Goal: Navigation & Orientation: Find specific page/section

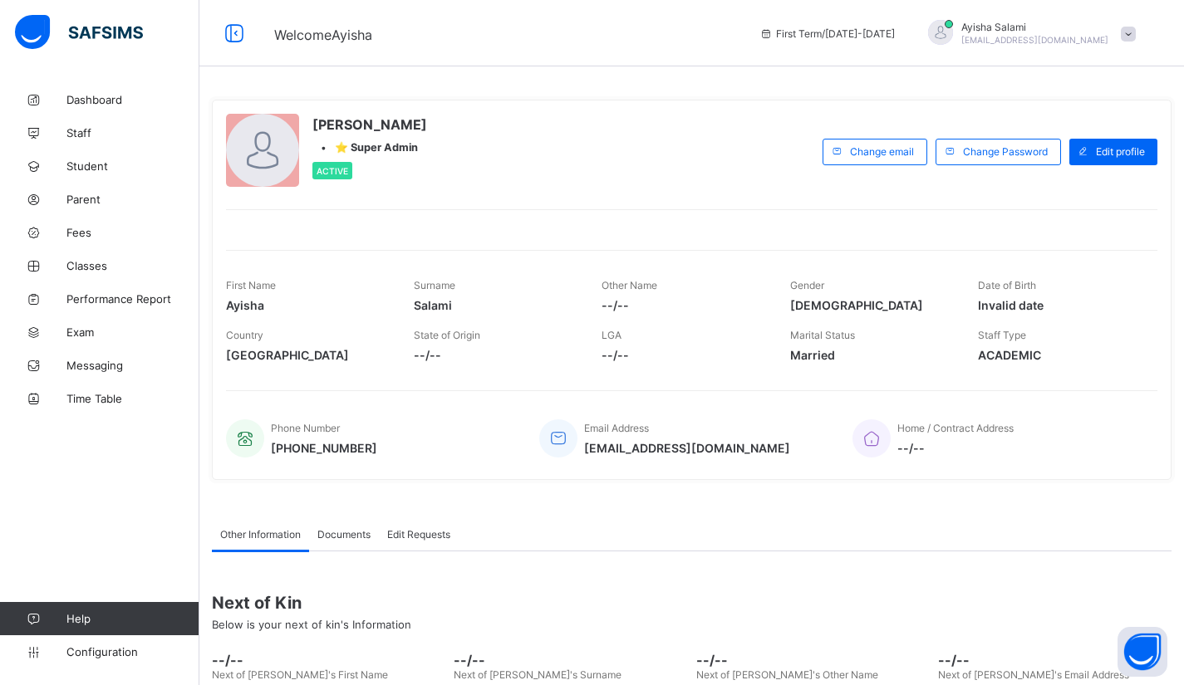
scroll to position [142, 0]
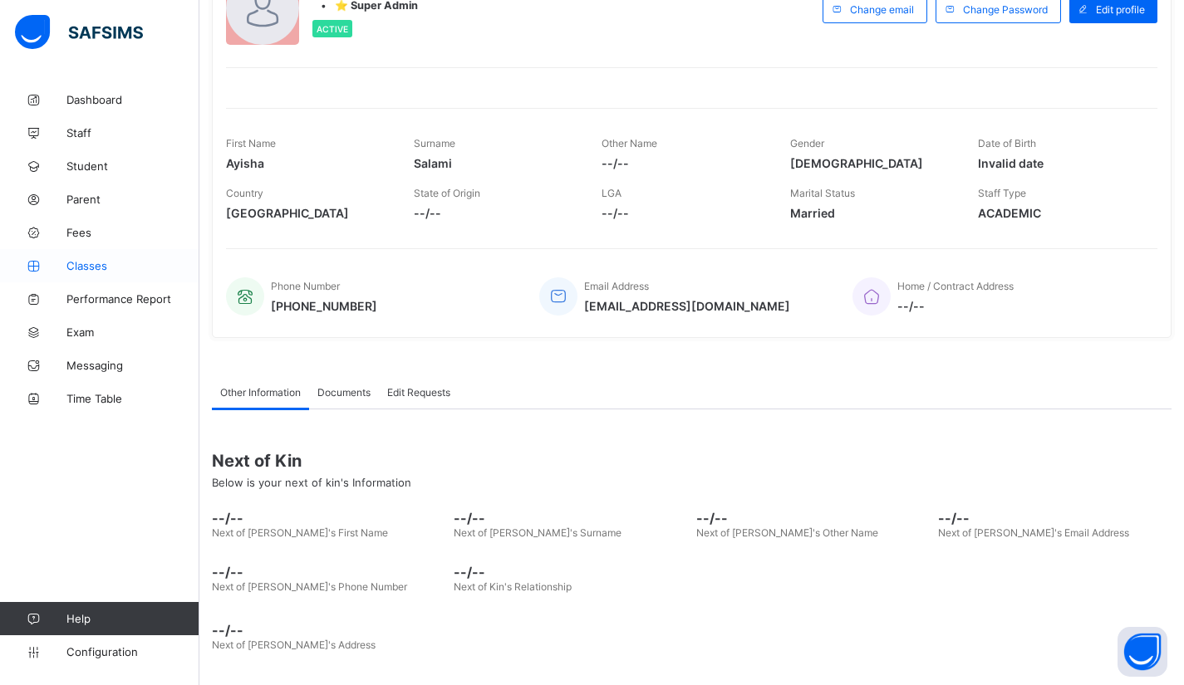
click at [86, 257] on link "Classes" at bounding box center [99, 265] width 199 height 33
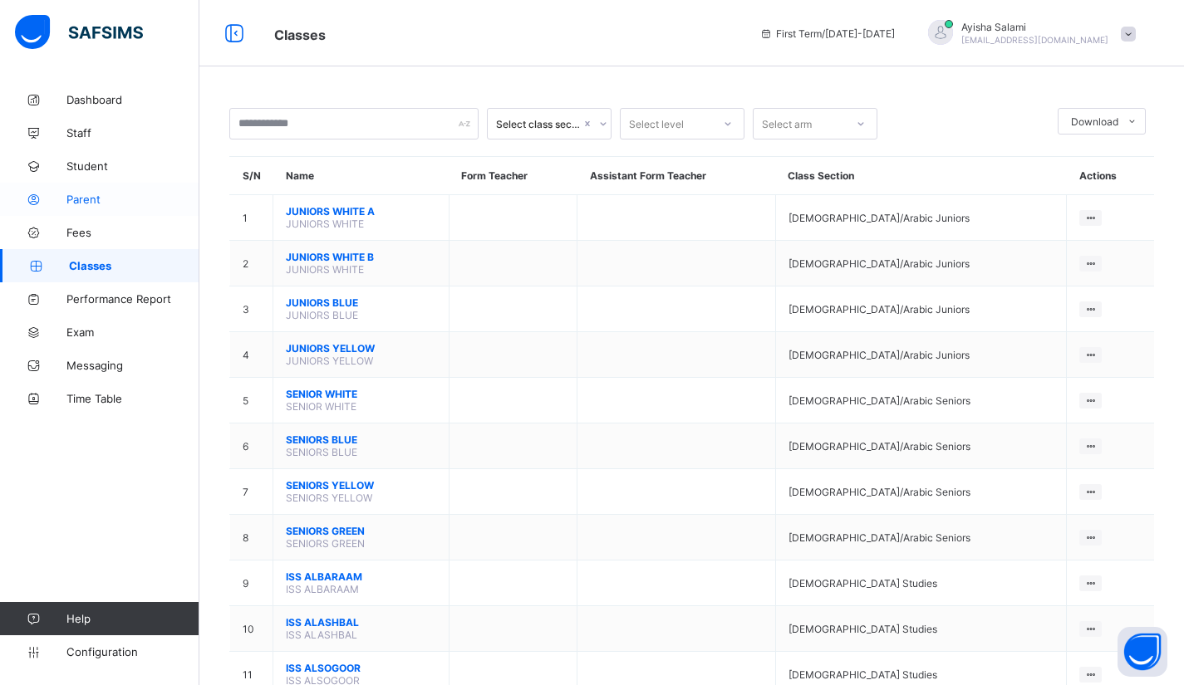
click at [76, 199] on span "Parent" at bounding box center [132, 199] width 133 height 13
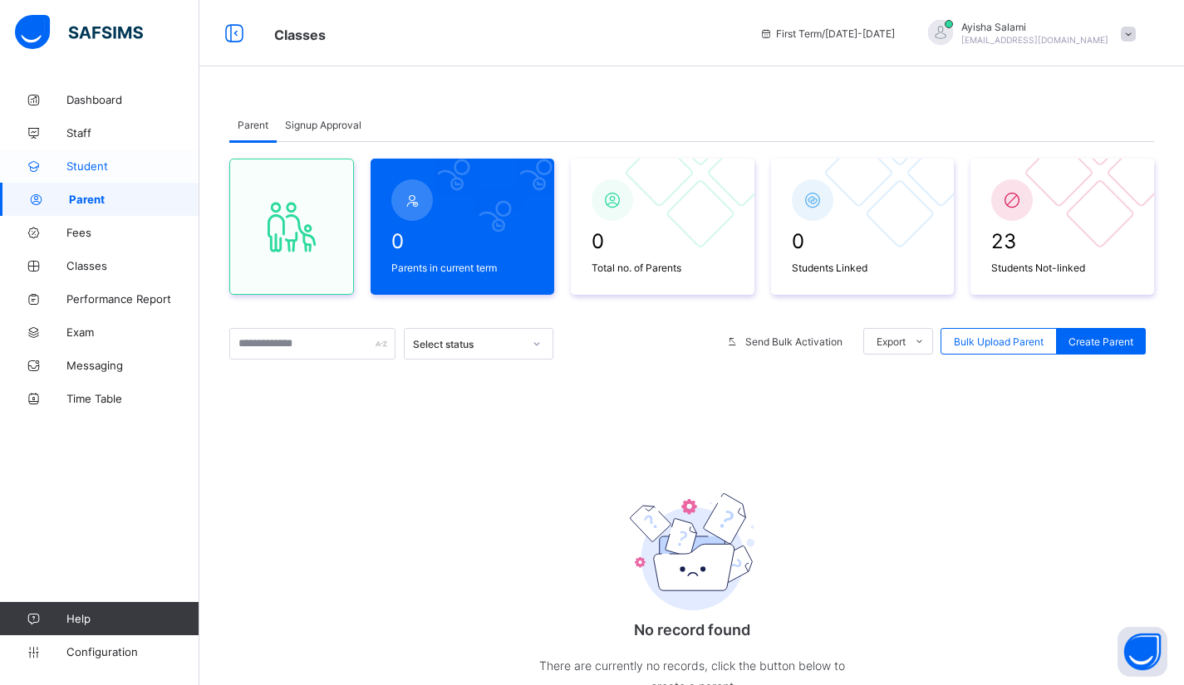
click at [81, 160] on span "Student" at bounding box center [132, 165] width 133 height 13
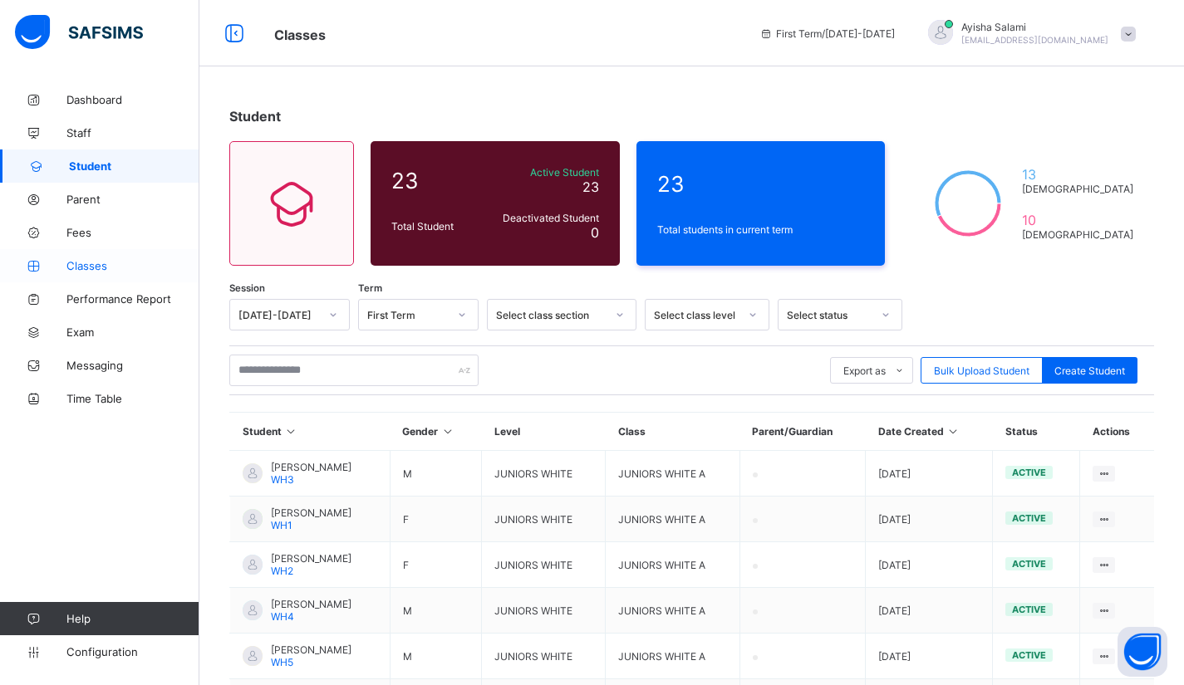
click at [93, 267] on span "Classes" at bounding box center [132, 265] width 133 height 13
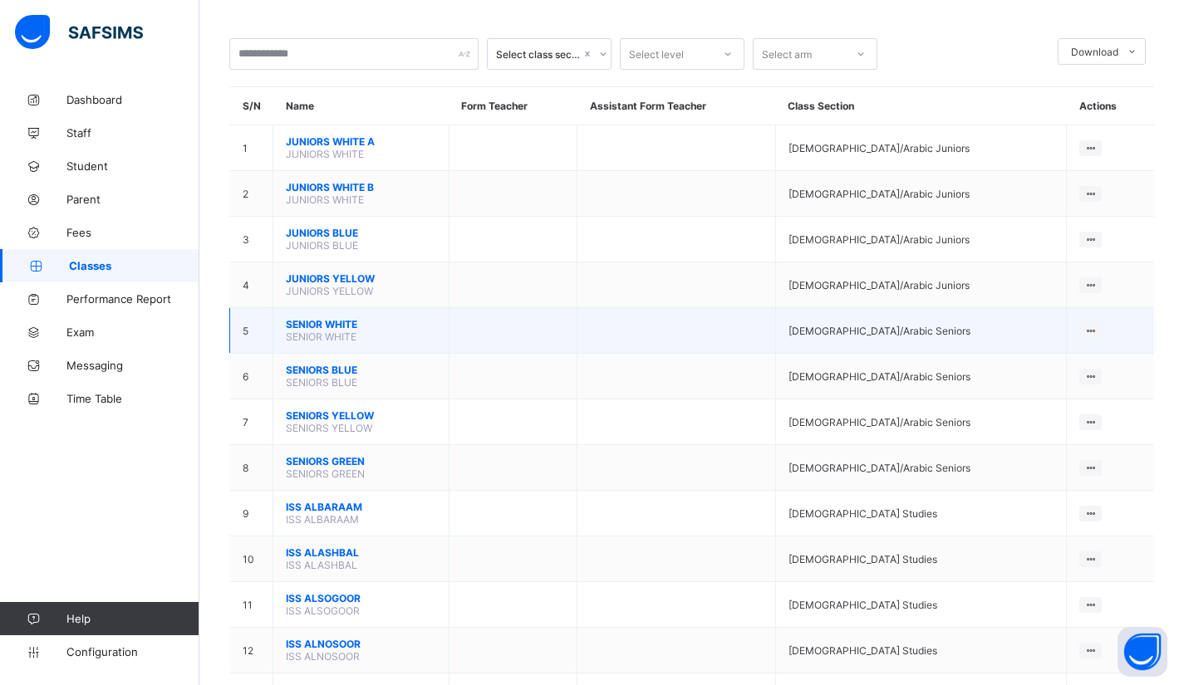
scroll to position [96, 0]
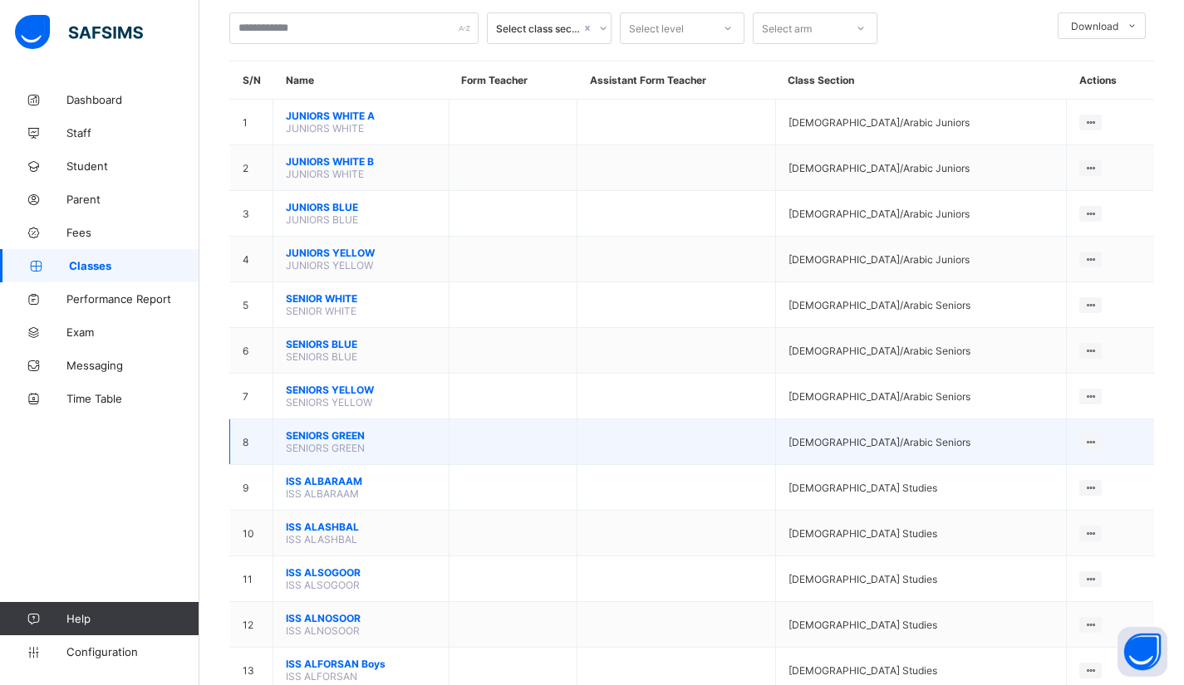
click at [346, 429] on span "SENIORS GREEN" at bounding box center [361, 435] width 150 height 12
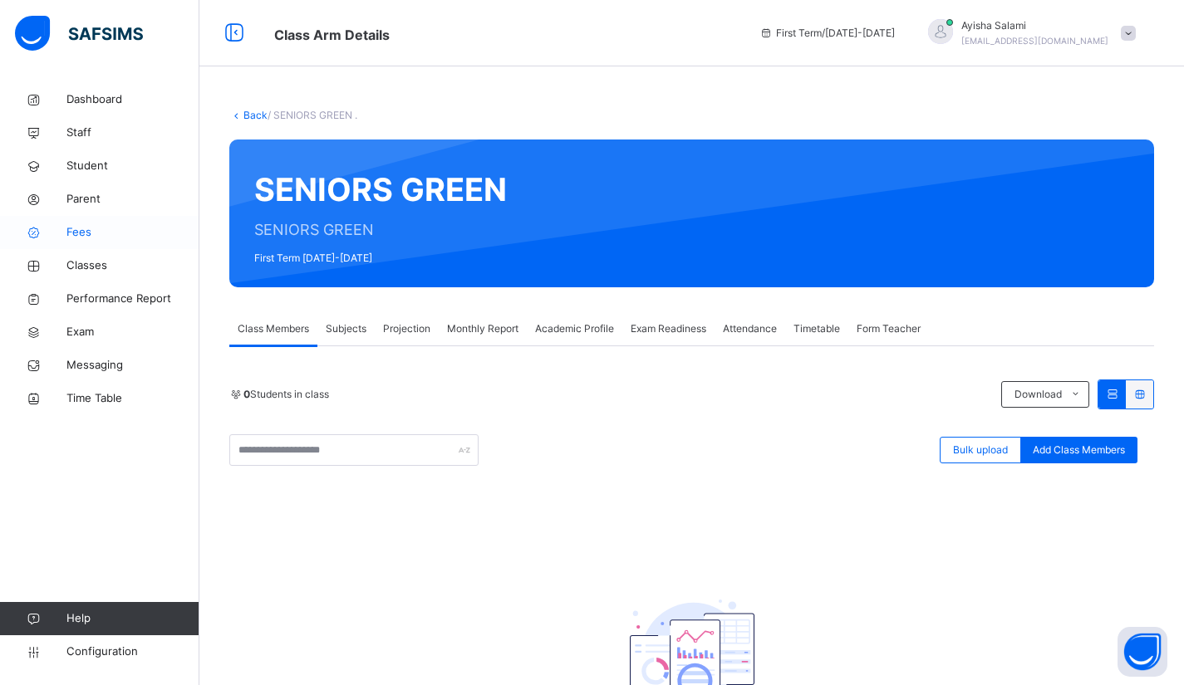
click at [80, 231] on span "Fees" at bounding box center [132, 232] width 133 height 17
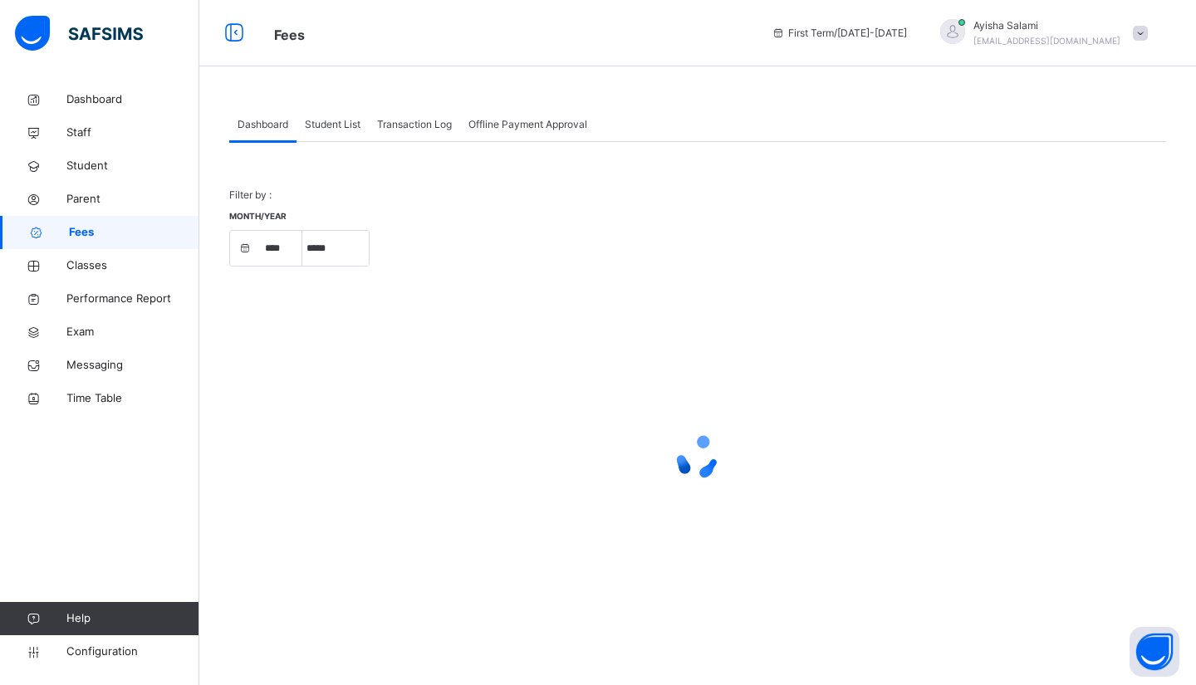
select select "****"
select select "*"
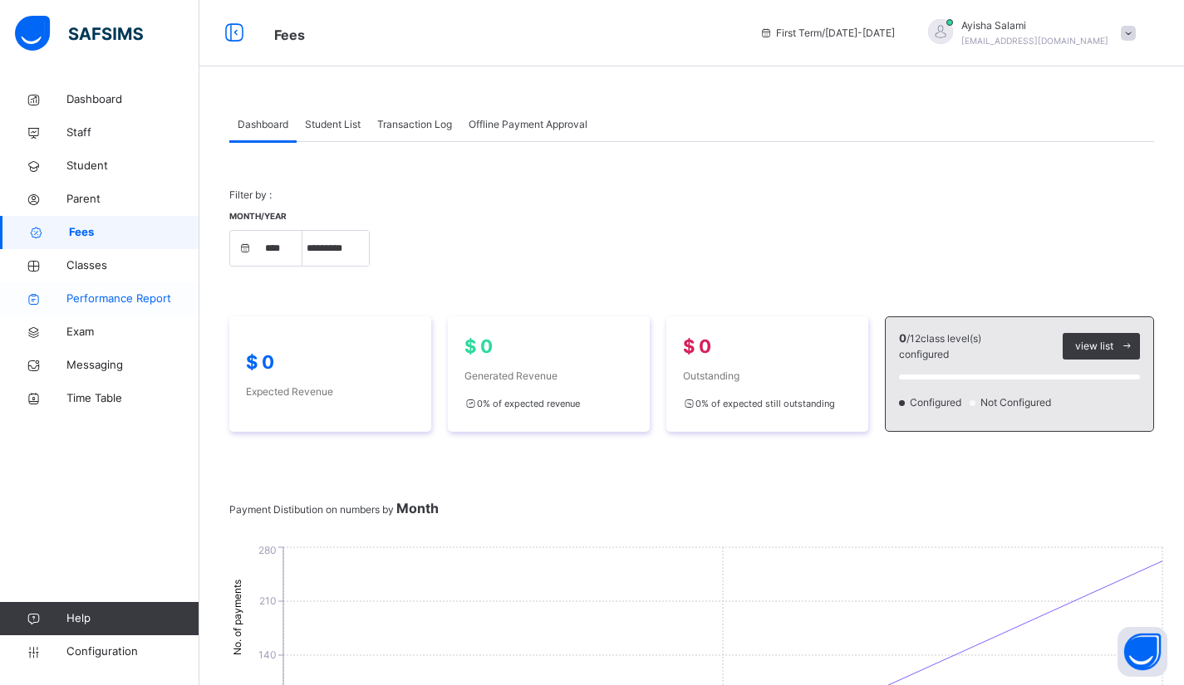
click at [137, 299] on span "Performance Report" at bounding box center [132, 299] width 133 height 17
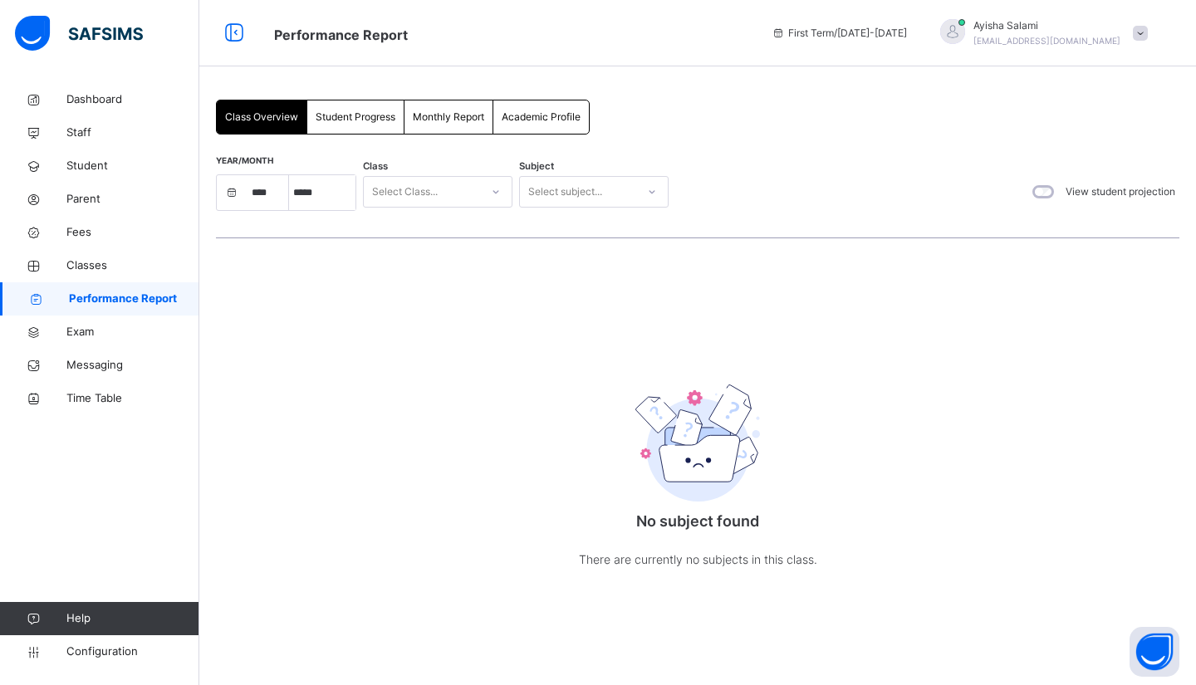
select select "****"
select select "*"
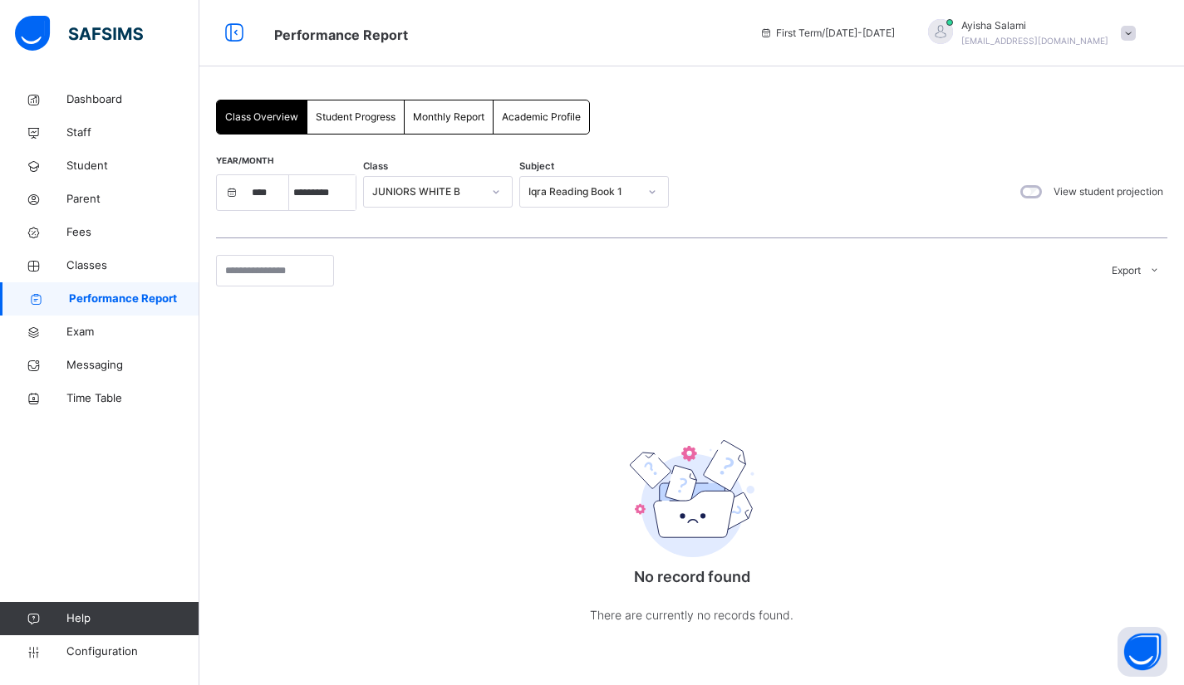
click at [97, 24] on img at bounding box center [79, 33] width 128 height 35
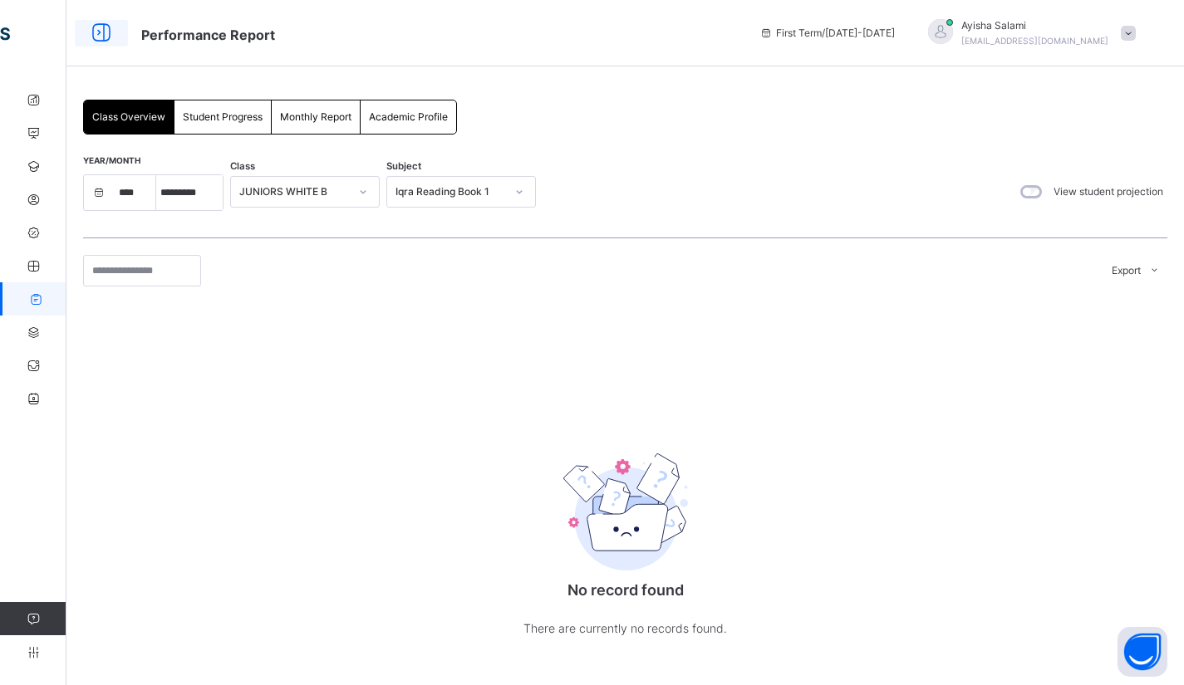
click at [95, 29] on icon at bounding box center [101, 33] width 28 height 30
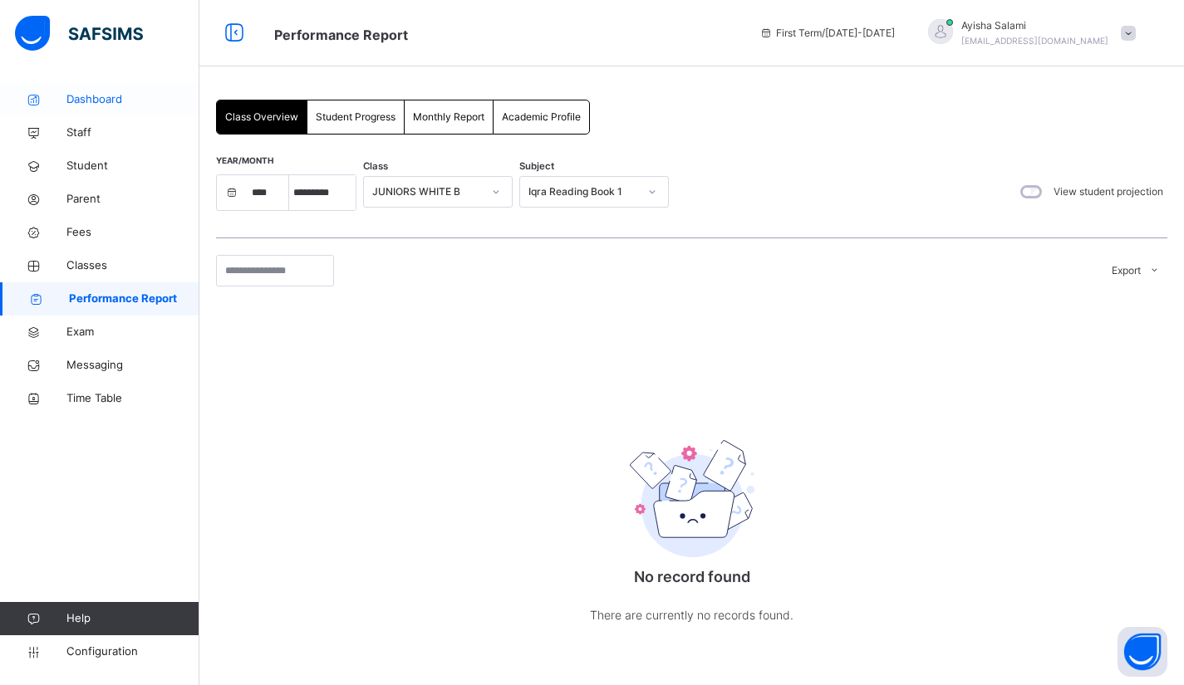
click at [96, 100] on span "Dashboard" at bounding box center [132, 99] width 133 height 17
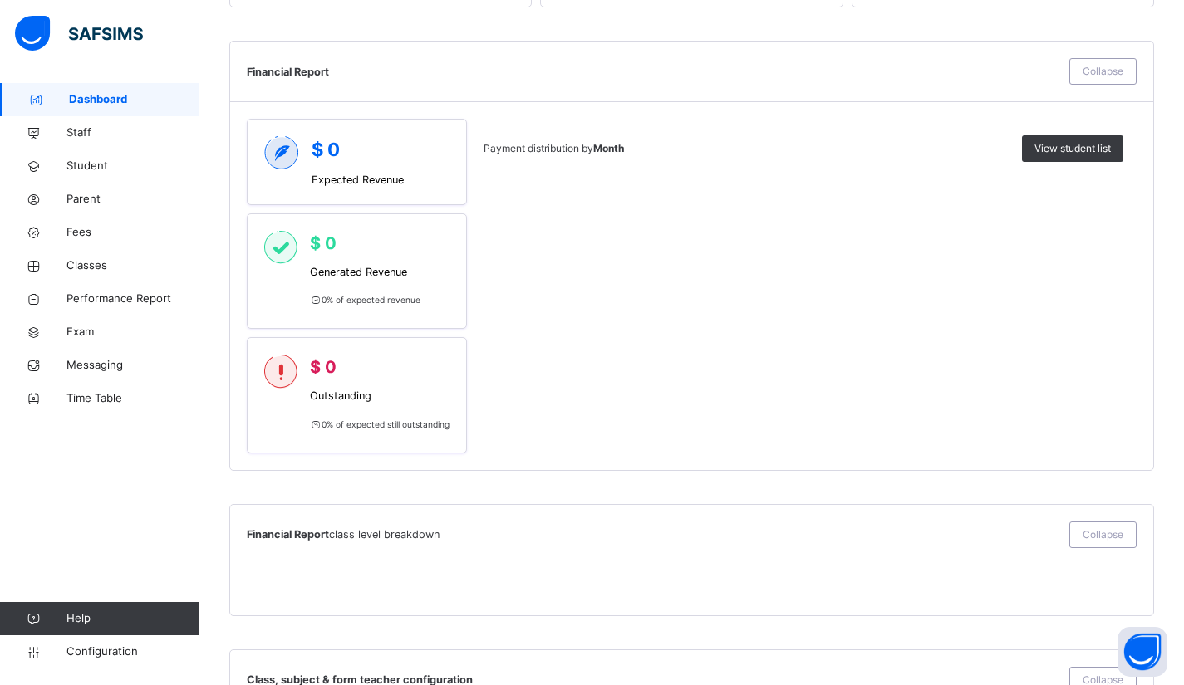
scroll to position [1094, 0]
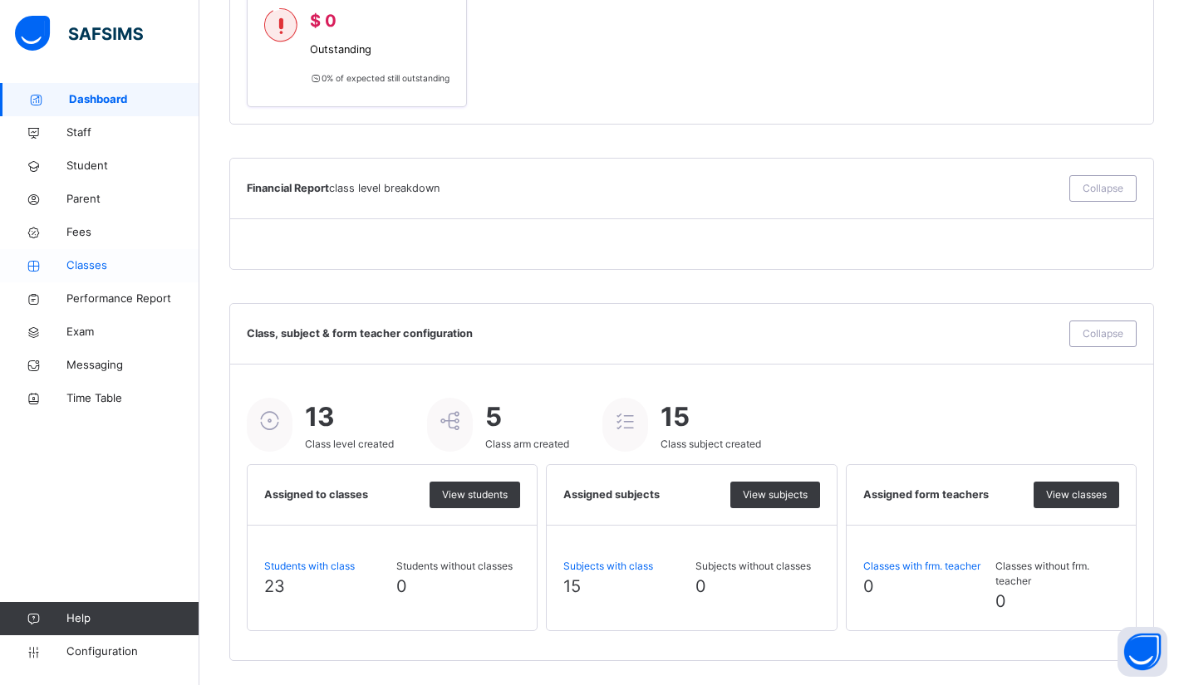
click at [88, 267] on span "Classes" at bounding box center [132, 266] width 133 height 17
